Goal: Task Accomplishment & Management: Manage account settings

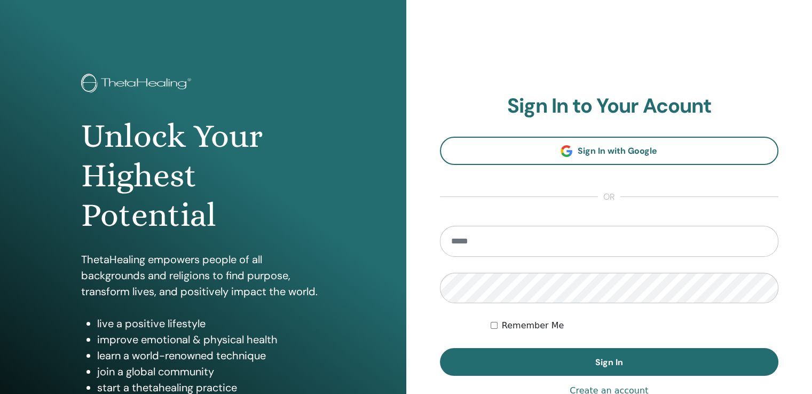
type input "**********"
drag, startPoint x: 528, startPoint y: 243, endPoint x: 236, endPoint y: 225, distance: 292.6
click at [237, 225] on div "**********" at bounding box center [406, 256] width 812 height 512
type input "**********"
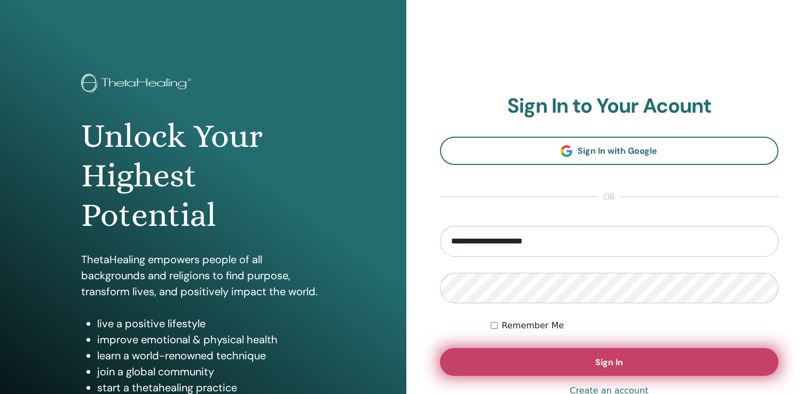
click at [609, 364] on span "Sign In" at bounding box center [609, 362] width 28 height 11
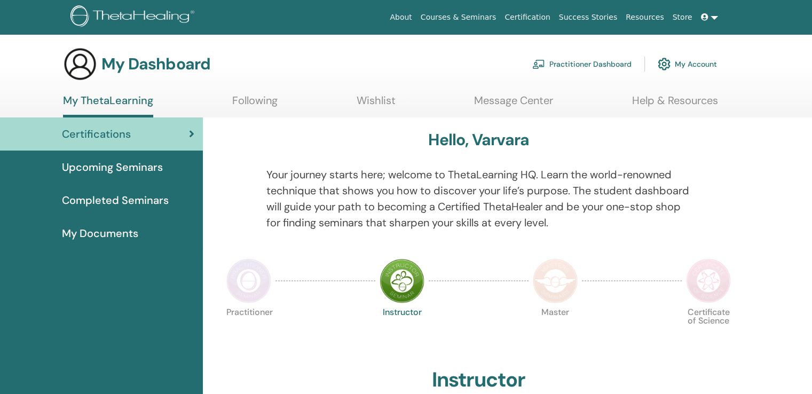
click at [591, 61] on link "Practitioner Dashboard" at bounding box center [581, 63] width 99 height 23
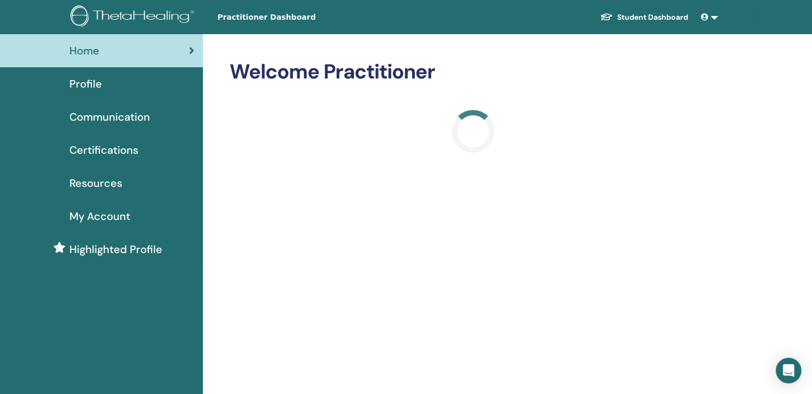
click at [713, 17] on link at bounding box center [710, 17] width 26 height 20
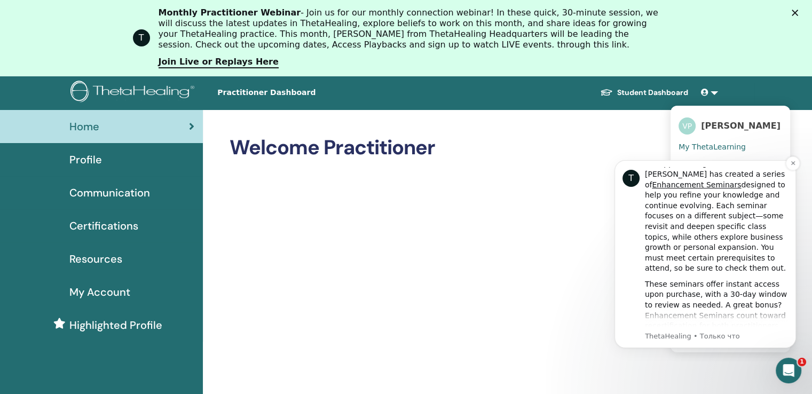
scroll to position [160, 0]
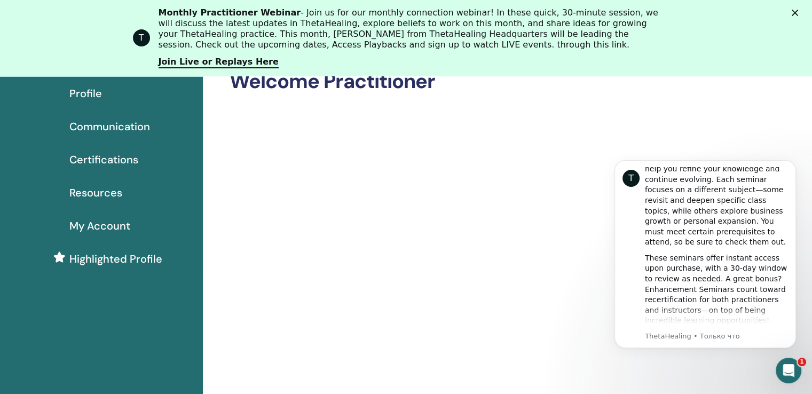
scroll to position [107, 0]
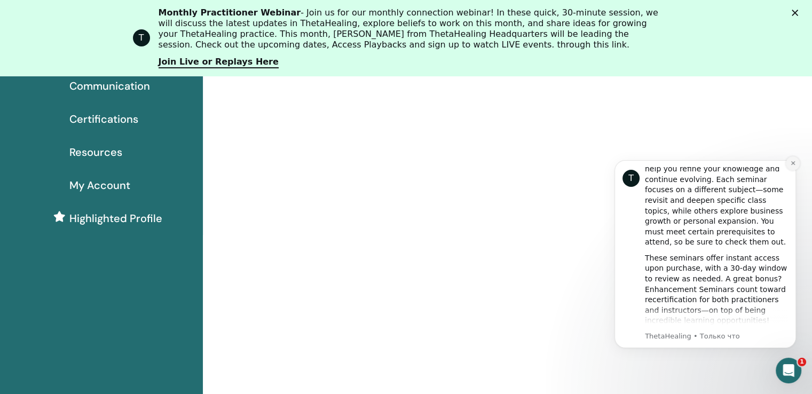
click at [792, 164] on icon "Dismiss notification" at bounding box center [793, 163] width 6 height 6
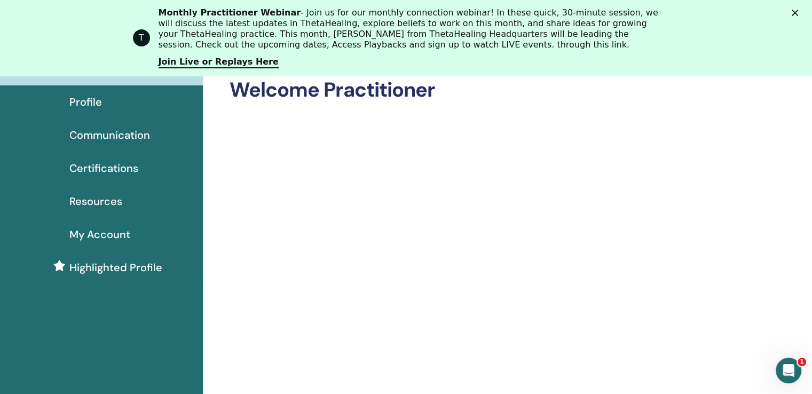
scroll to position [0, 0]
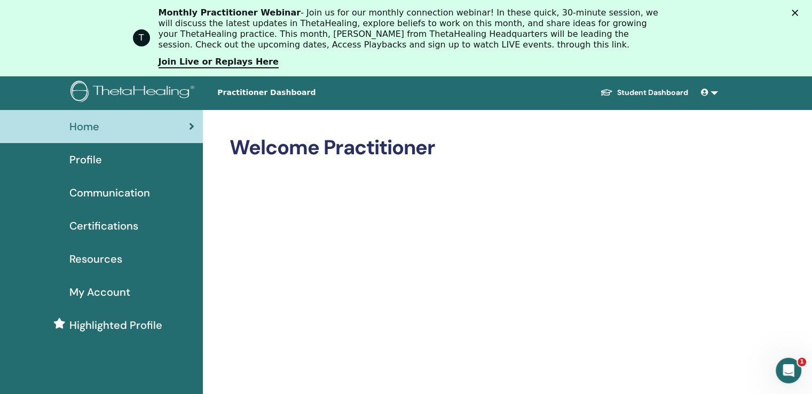
click at [712, 94] on link at bounding box center [710, 93] width 26 height 20
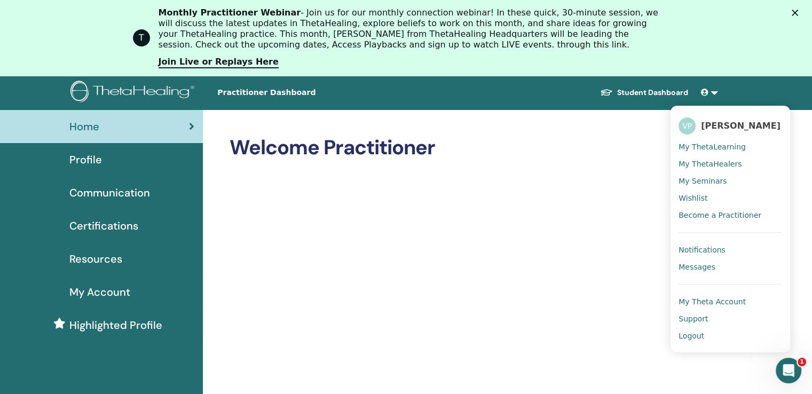
click at [731, 303] on span "My Theta Account" at bounding box center [711, 302] width 67 height 10
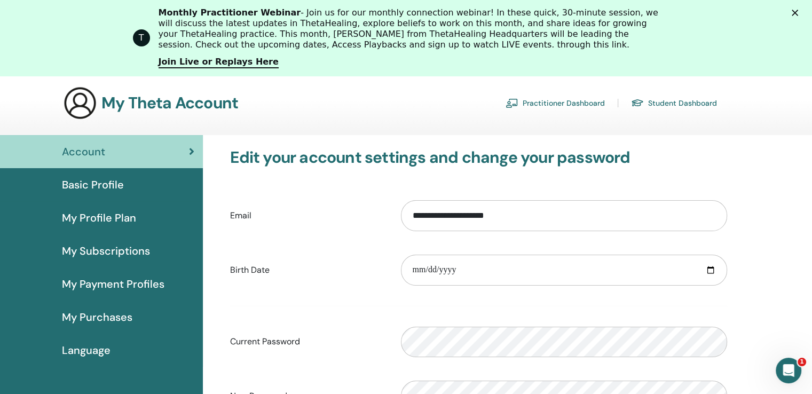
scroll to position [53, 0]
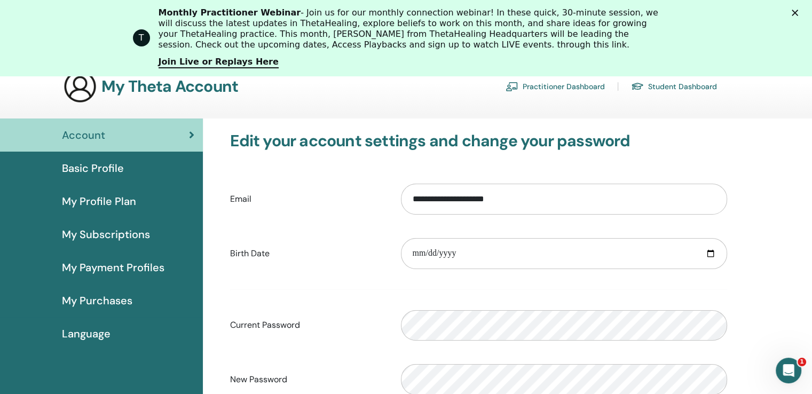
click at [707, 88] on link "Student Dashboard" at bounding box center [674, 86] width 86 height 17
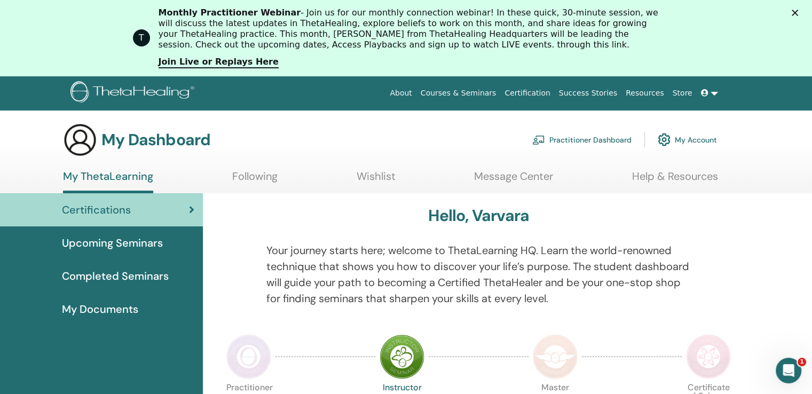
click at [91, 270] on span "Completed Seminars" at bounding box center [115, 276] width 107 height 16
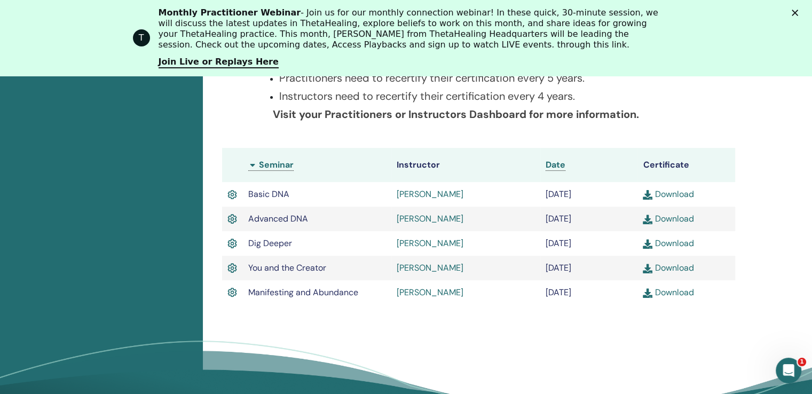
scroll to position [295, 0]
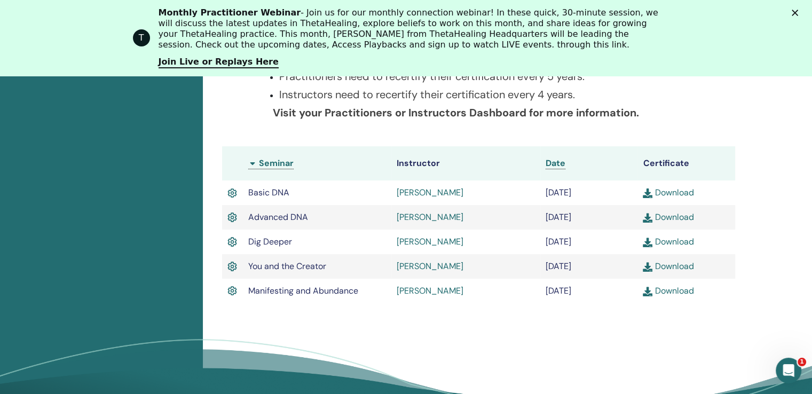
click at [232, 291] on img at bounding box center [232, 291] width 10 height 14
click at [260, 291] on span "Manifesting and Abundance" at bounding box center [303, 290] width 110 height 11
click at [570, 298] on td "January/17, 2021" at bounding box center [589, 291] width 98 height 25
click at [513, 295] on td "Anastasiya Evshina" at bounding box center [465, 291] width 149 height 25
click at [463, 292] on link "Anastasiya Evshina" at bounding box center [430, 290] width 67 height 11
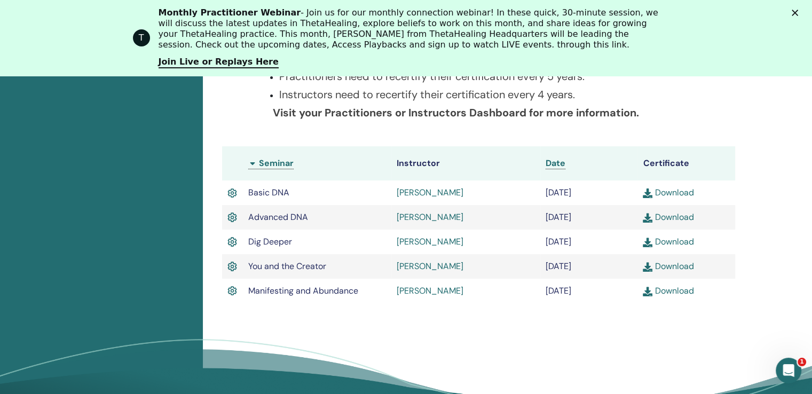
click at [449, 292] on link "Anastasiya Evshina" at bounding box center [430, 290] width 67 height 11
click at [438, 292] on link "Anastasiya Evshina" at bounding box center [430, 290] width 67 height 11
click at [358, 293] on span "Manifesting and Abundance" at bounding box center [303, 290] width 110 height 11
click at [345, 293] on span "Manifesting and Abundance" at bounding box center [303, 290] width 110 height 11
click at [325, 293] on span "Manifesting and Abundance" at bounding box center [303, 290] width 110 height 11
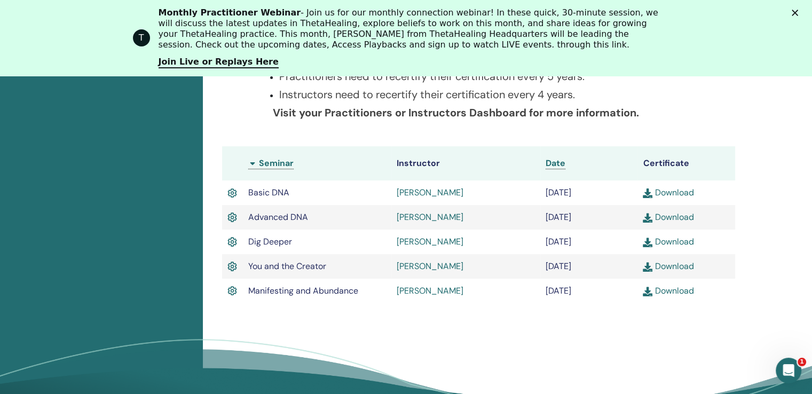
drag, startPoint x: 261, startPoint y: 290, endPoint x: 248, endPoint y: 291, distance: 12.3
click at [259, 290] on span "Manifesting and Abundance" at bounding box center [303, 290] width 110 height 11
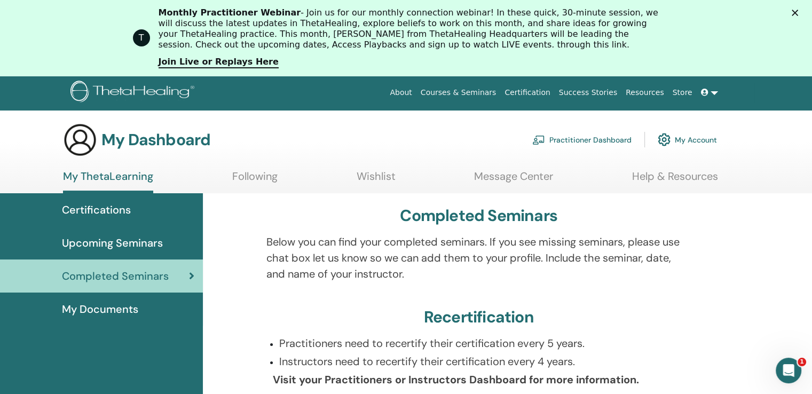
click at [617, 139] on link "Practitioner Dashboard" at bounding box center [581, 139] width 99 height 23
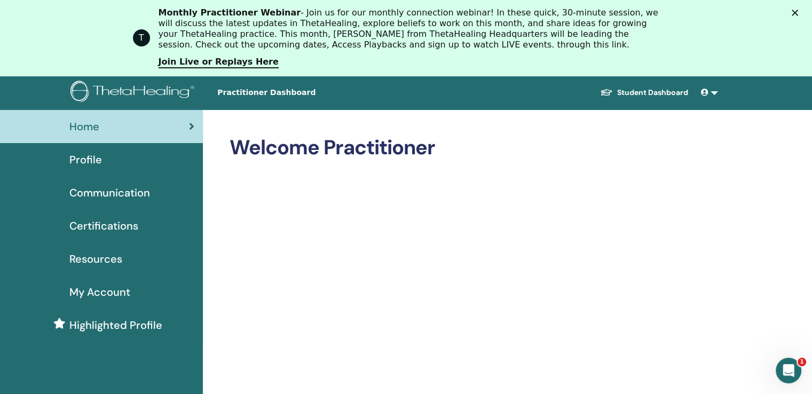
click at [105, 257] on span "Resources" at bounding box center [95, 259] width 53 height 16
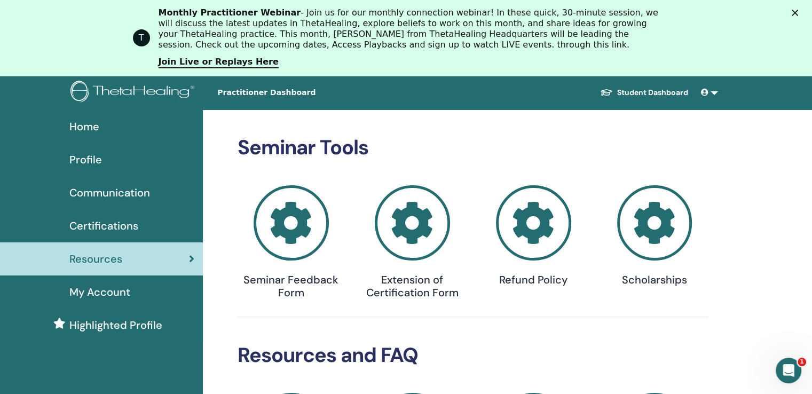
click at [89, 159] on span "Profile" at bounding box center [85, 160] width 33 height 16
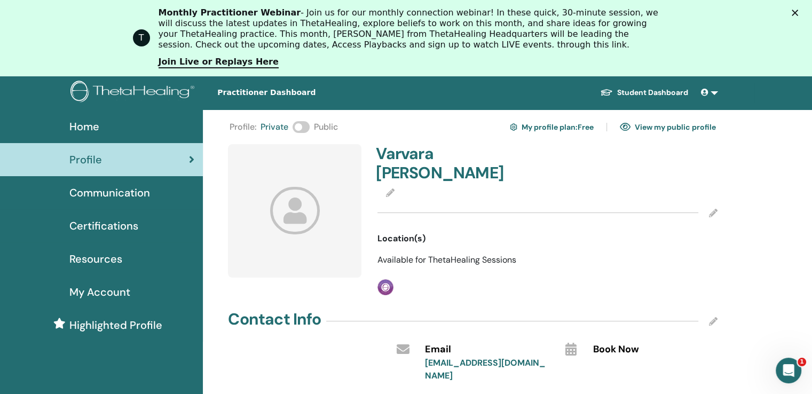
click at [293, 204] on icon at bounding box center [295, 211] width 50 height 48
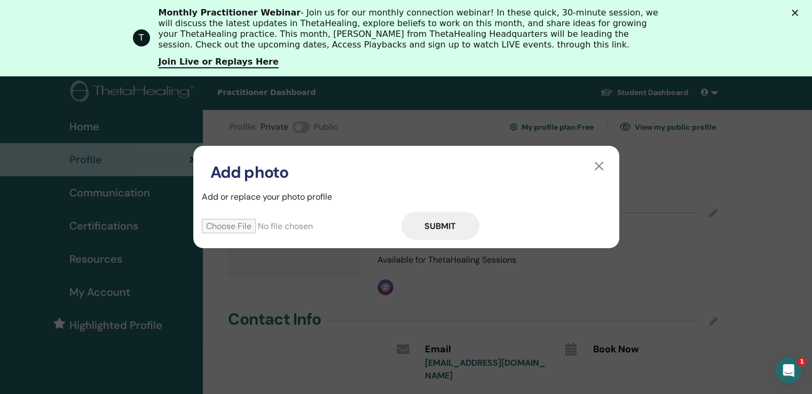
click at [270, 226] on input "file" at bounding box center [302, 226] width 200 height 14
type input "**********"
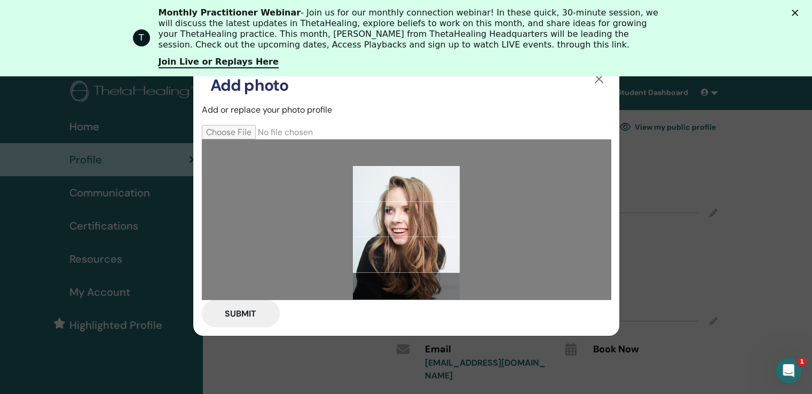
drag, startPoint x: 456, startPoint y: 195, endPoint x: 460, endPoint y: 223, distance: 28.5
click at [460, 223] on div at bounding box center [406, 219] width 409 height 160
click at [233, 312] on button "Submit" at bounding box center [241, 313] width 78 height 28
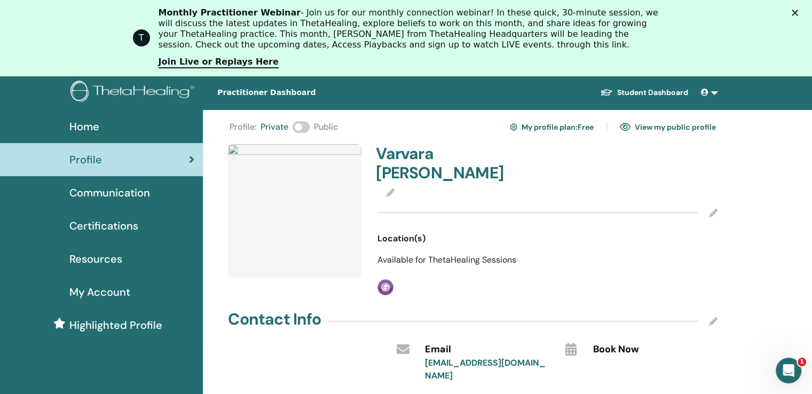
drag, startPoint x: 429, startPoint y: 217, endPoint x: 432, endPoint y: 203, distance: 14.9
click at [275, 198] on img at bounding box center [294, 210] width 133 height 133
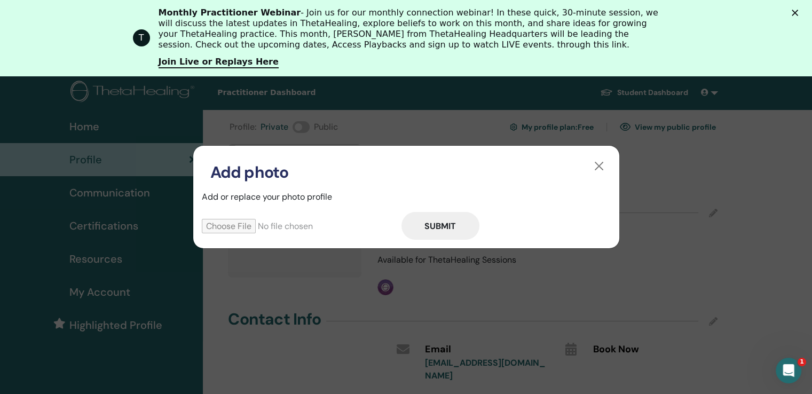
click at [250, 223] on input "file" at bounding box center [302, 226] width 200 height 14
type input "**********"
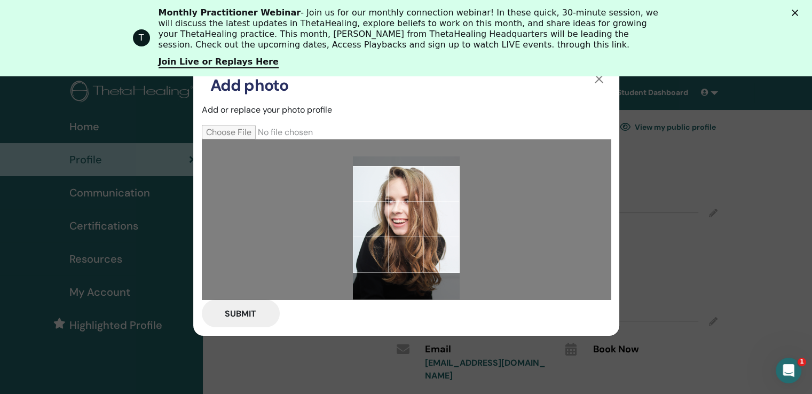
drag, startPoint x: 450, startPoint y: 219, endPoint x: 454, endPoint y: 235, distance: 17.1
click at [454, 235] on div at bounding box center [406, 219] width 107 height 107
click at [254, 315] on button "Submit" at bounding box center [241, 313] width 78 height 28
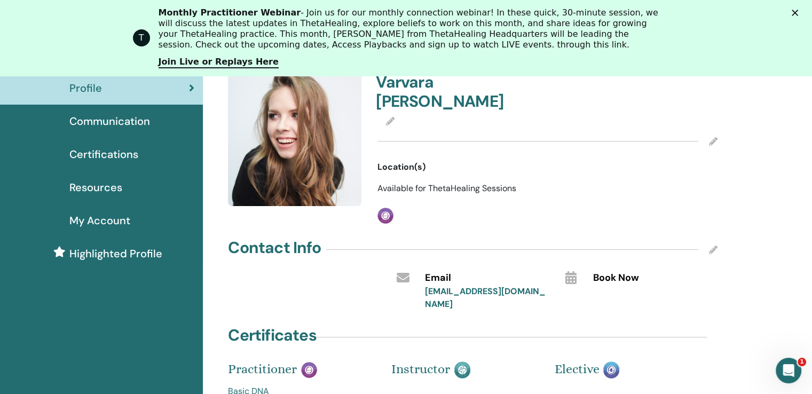
scroll to position [53, 0]
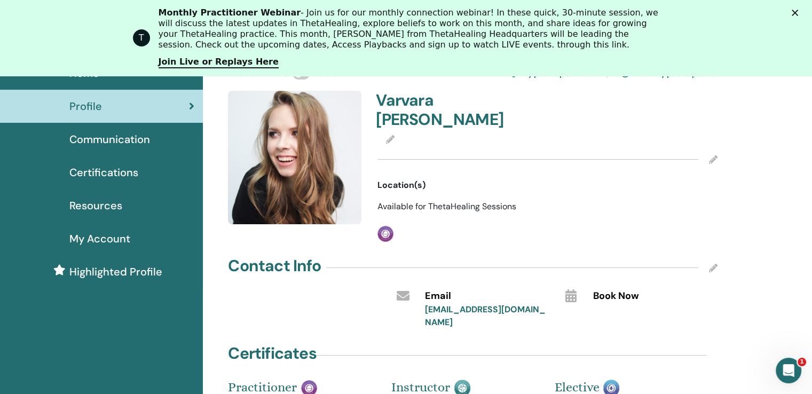
click at [410, 179] on span "Location(s)" at bounding box center [401, 185] width 48 height 13
click at [421, 179] on span "Location(s)" at bounding box center [401, 185] width 48 height 13
click at [712, 155] on icon at bounding box center [713, 159] width 9 height 9
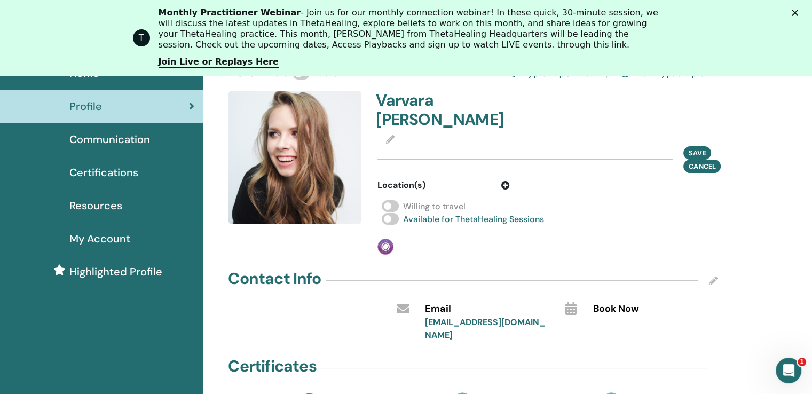
click at [505, 181] on icon at bounding box center [505, 185] width 9 height 9
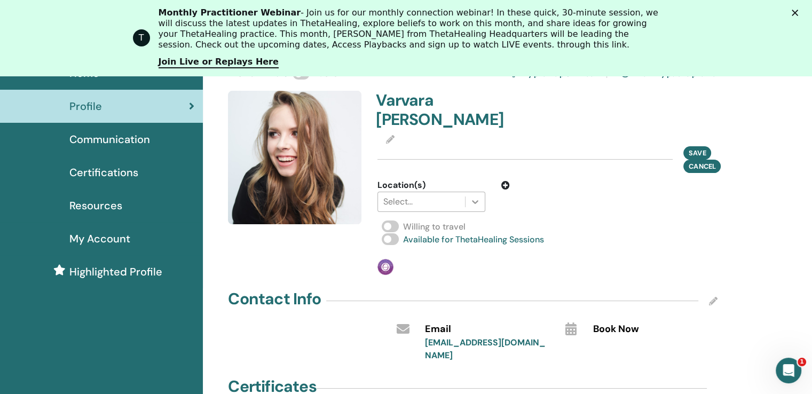
click at [472, 200] on icon at bounding box center [475, 202] width 6 height 4
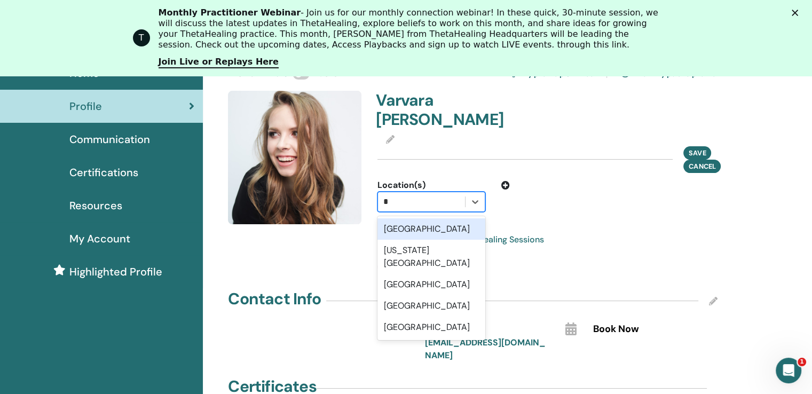
type input "**"
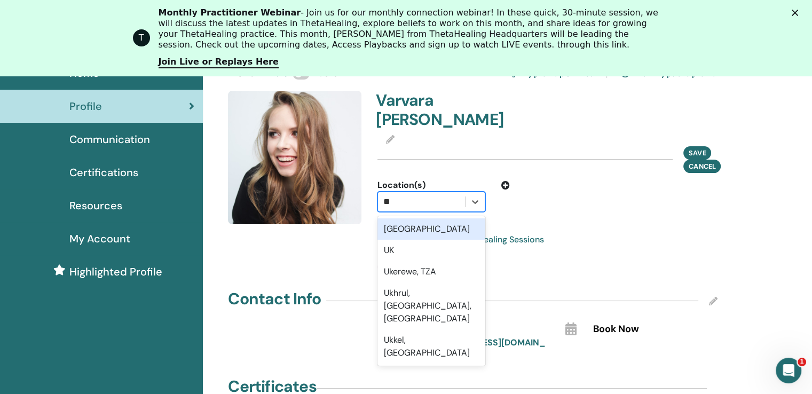
click at [403, 218] on div "Ukraine" at bounding box center [431, 228] width 108 height 21
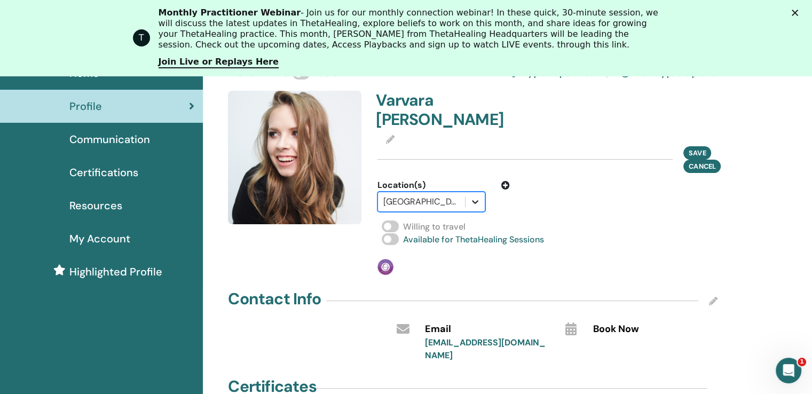
click at [474, 200] on icon at bounding box center [475, 202] width 6 height 4
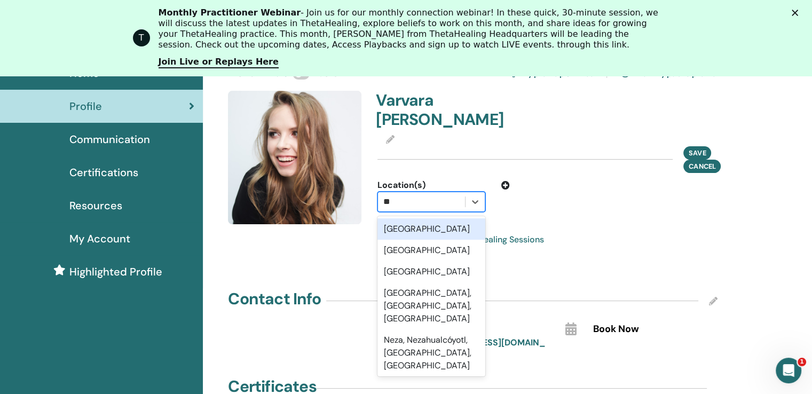
type input "*"
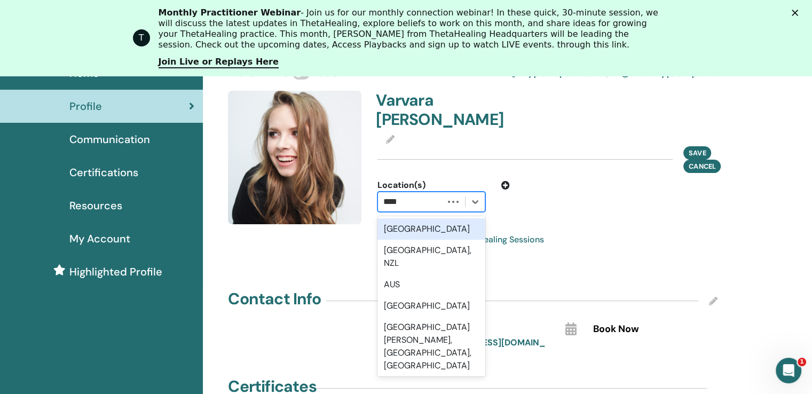
type input "*****"
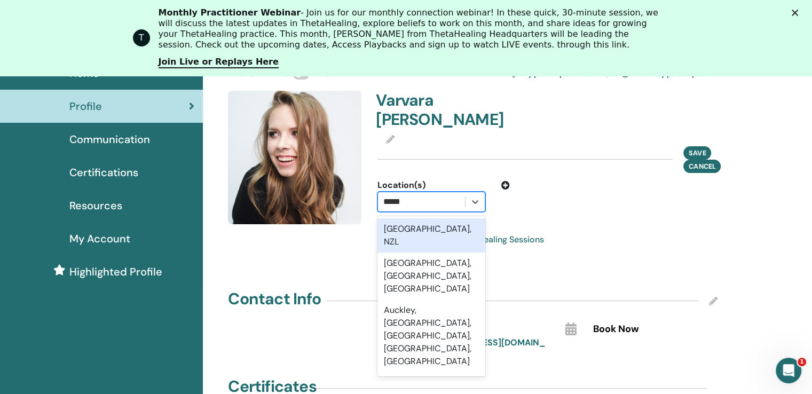
click at [423, 218] on div "Auckland, NZL" at bounding box center [431, 235] width 108 height 34
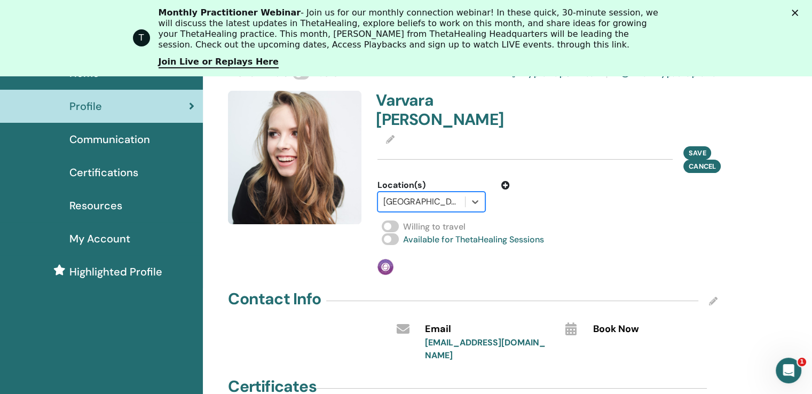
click at [459, 194] on div at bounding box center [421, 201] width 76 height 15
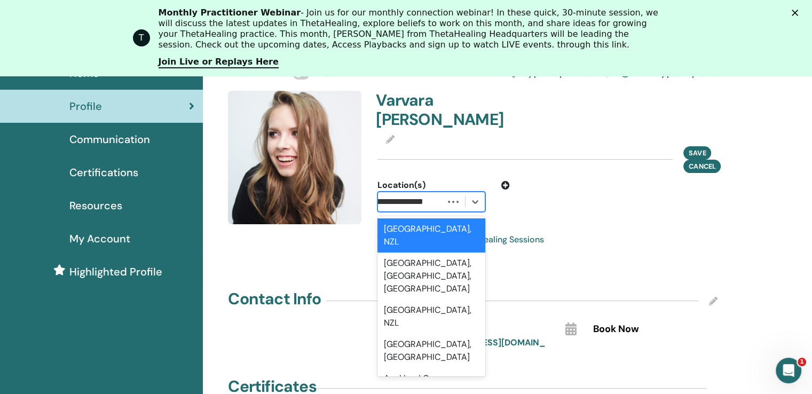
scroll to position [0, 0]
type input "**********"
click at [429, 218] on div "Auckland, NZL" at bounding box center [431, 235] width 108 height 34
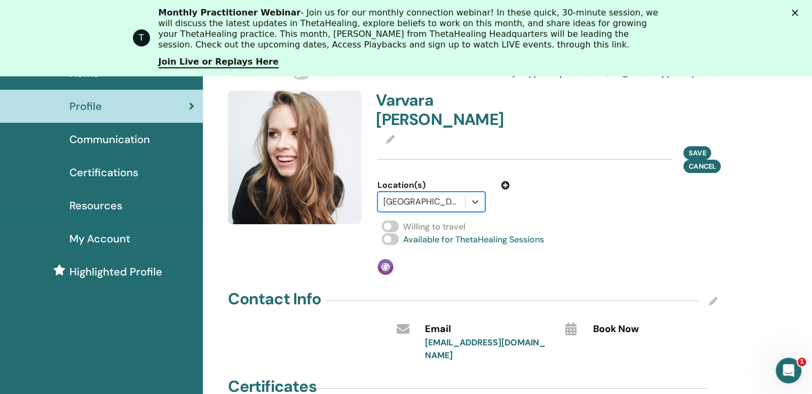
scroll to position [0, 0]
click at [715, 227] on div "Varvara Petrenko Save Cancel Location(s) option Auckland, NZL, selected. Select…" at bounding box center [547, 183] width 353 height 184
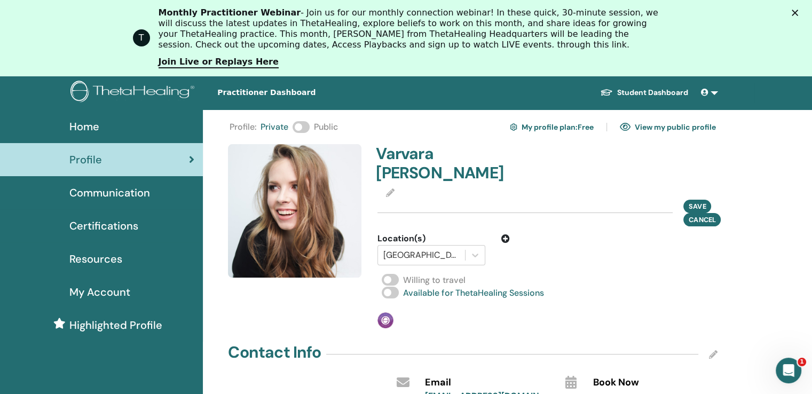
click at [403, 200] on div "Save Cancel" at bounding box center [547, 213] width 340 height 27
click at [687, 199] on button "Save" at bounding box center [697, 205] width 28 height 13
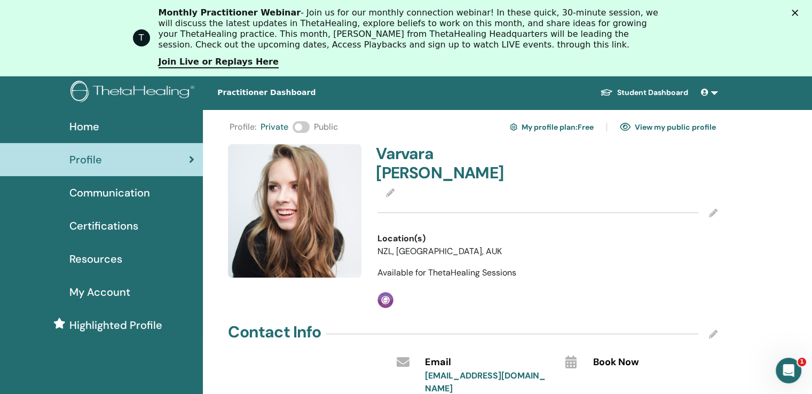
click at [692, 126] on link "View my public profile" at bounding box center [668, 127] width 96 height 17
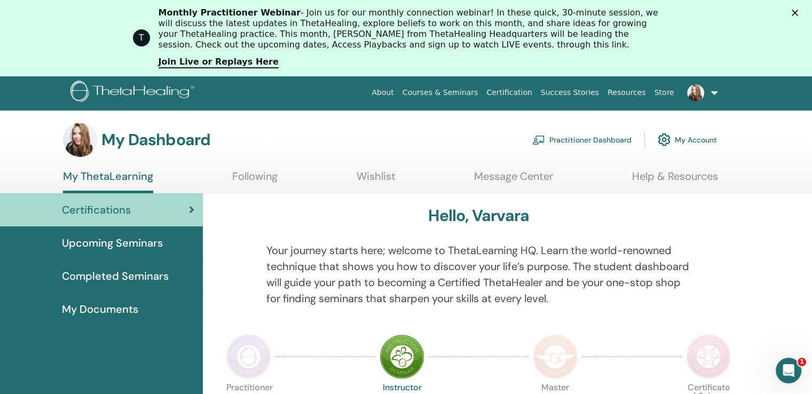
click at [701, 90] on img at bounding box center [695, 92] width 17 height 17
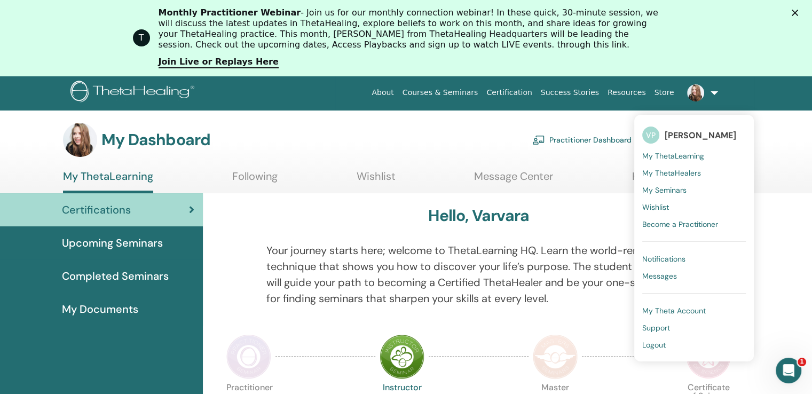
click at [688, 170] on span "My ThetaHealers" at bounding box center [671, 173] width 59 height 10
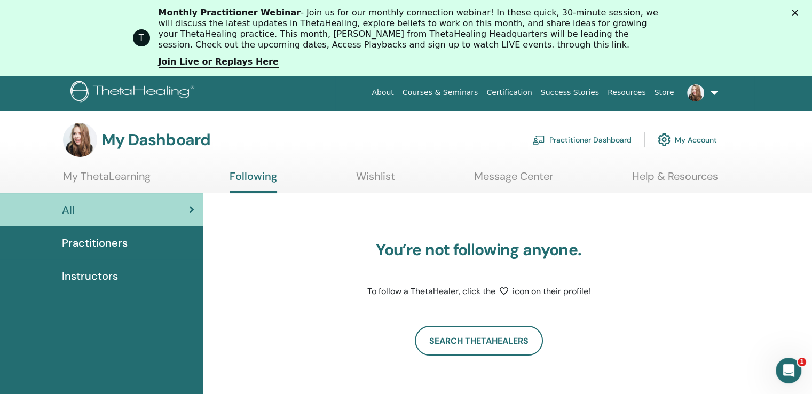
click at [711, 91] on link at bounding box center [700, 93] width 44 height 34
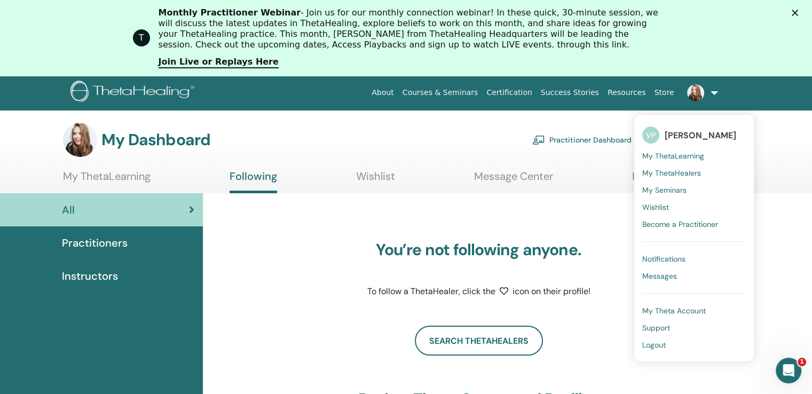
click at [685, 193] on span "My Seminars" at bounding box center [664, 190] width 44 height 10
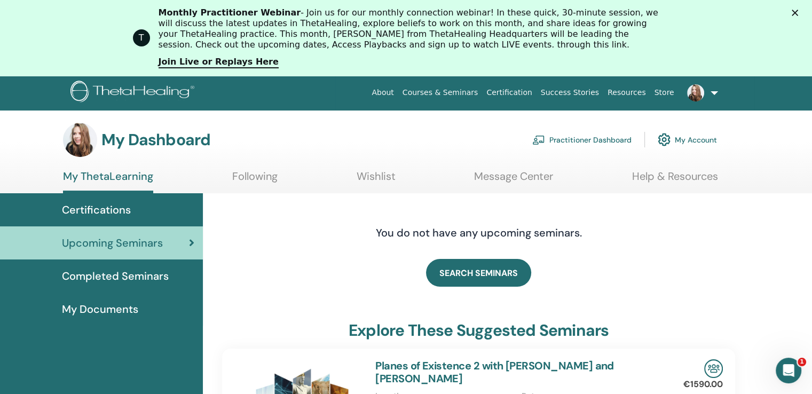
click at [707, 94] on span at bounding box center [696, 92] width 26 height 9
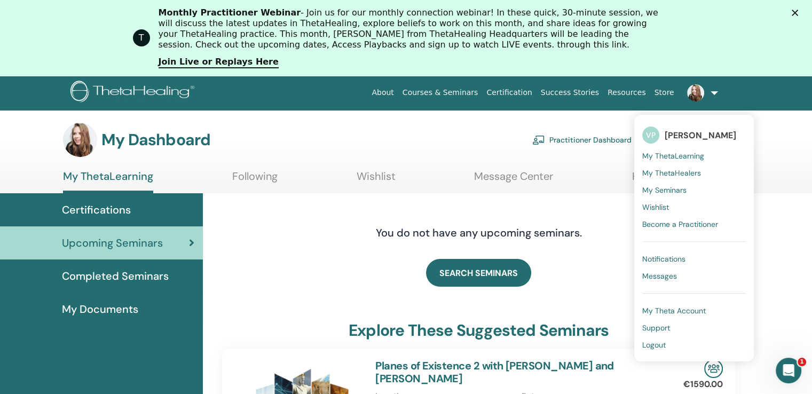
click at [614, 281] on div "SEARCH SEMINARS" at bounding box center [478, 272] width 513 height 53
